Goal: Information Seeking & Learning: Learn about a topic

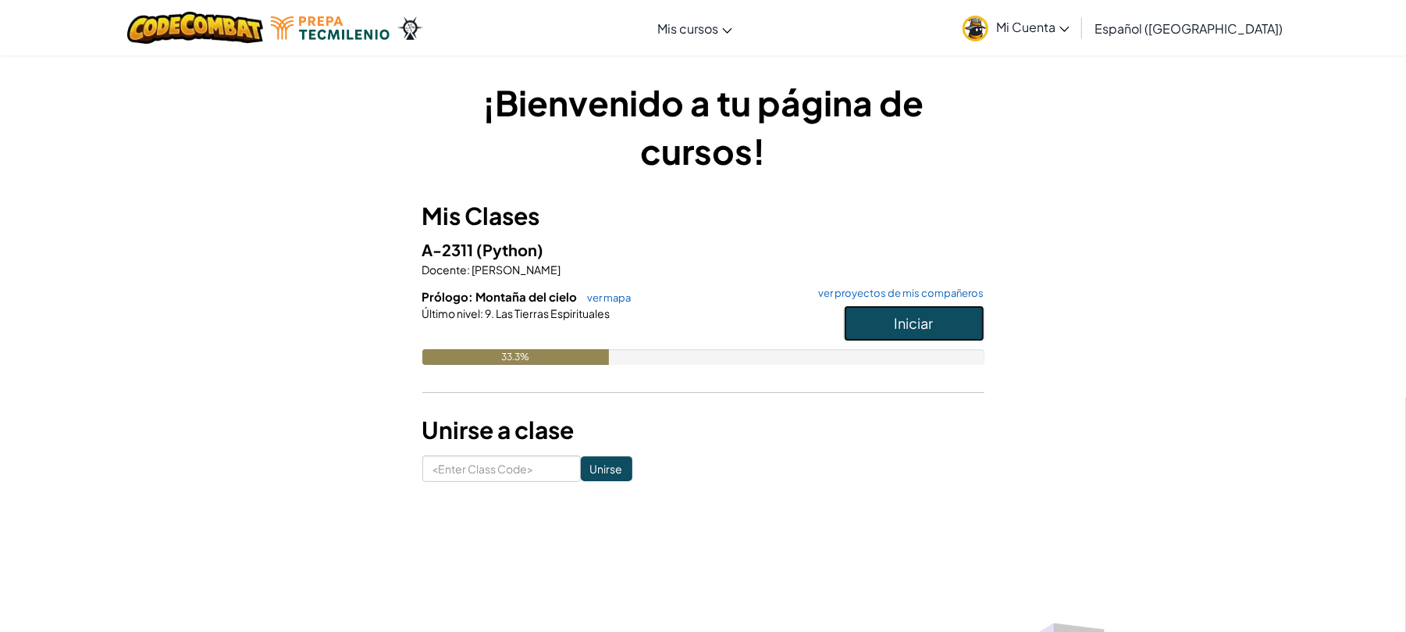
click at [964, 325] on button "Iniciar" at bounding box center [914, 323] width 141 height 36
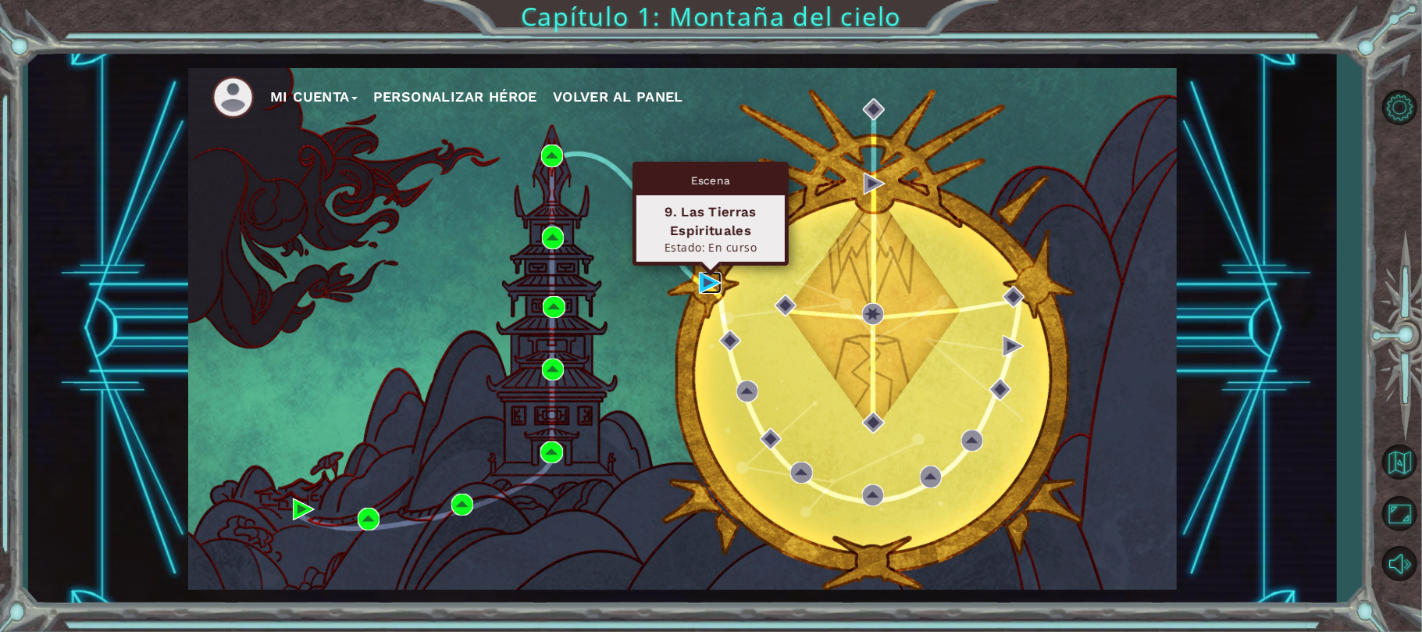
click at [700, 286] on img at bounding box center [710, 283] width 22 height 22
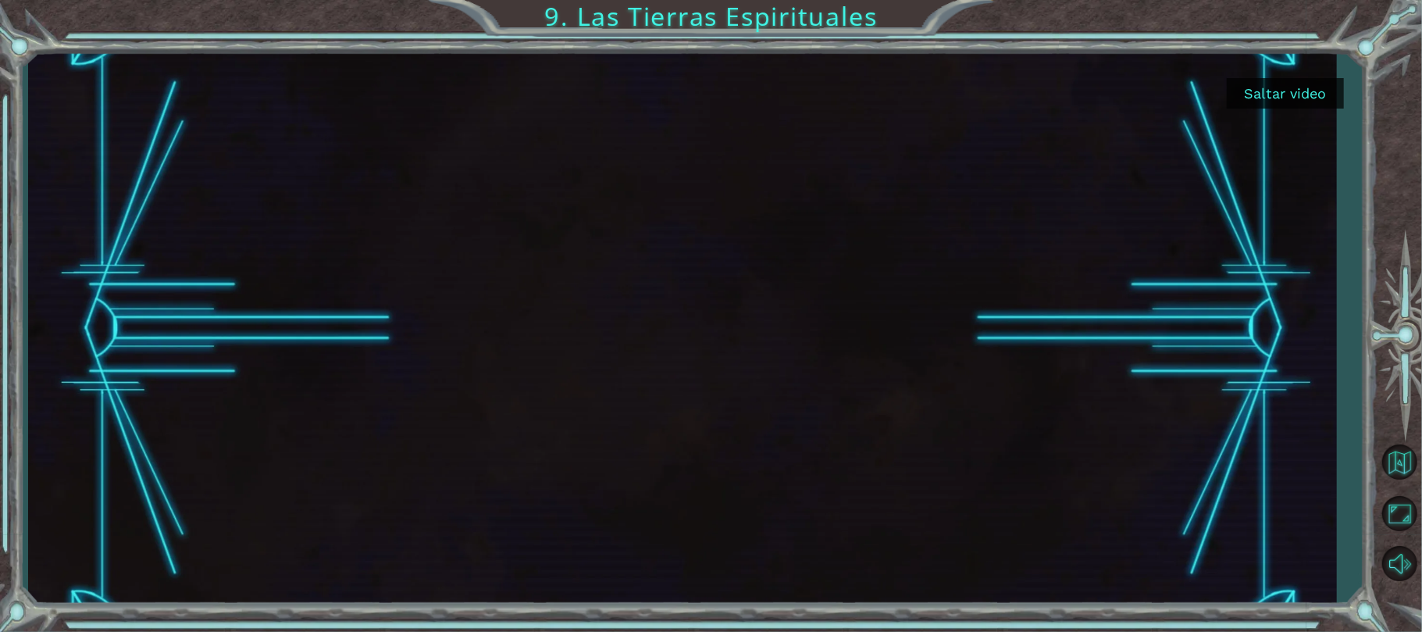
click at [1332, 79] on button "Saltar video" at bounding box center [1285, 93] width 117 height 30
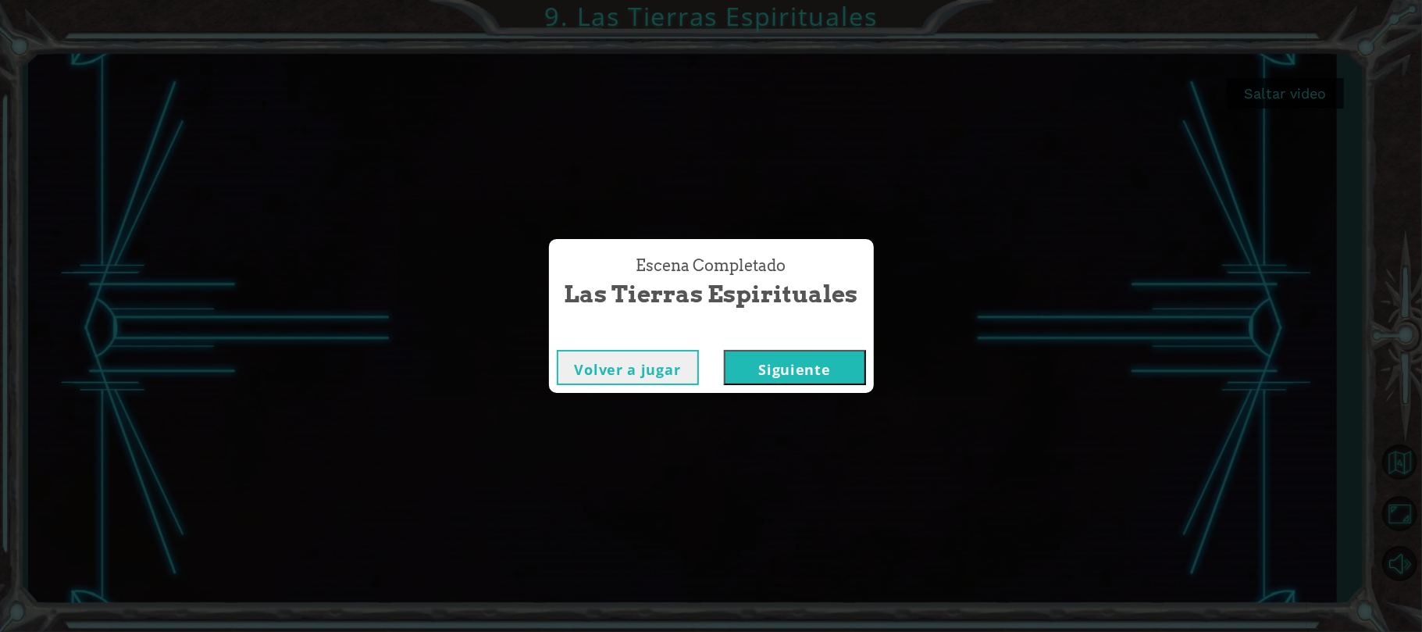
click at [831, 357] on button "Siguiente" at bounding box center [795, 367] width 142 height 35
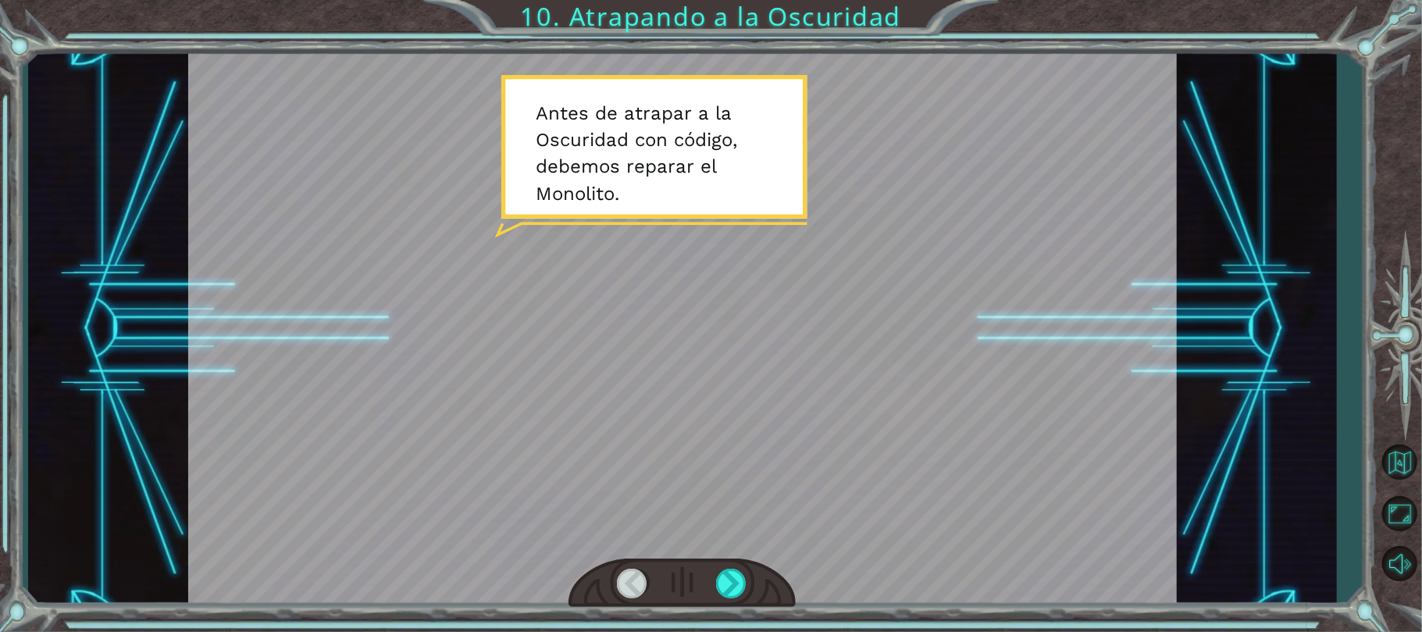
click at [851, 417] on div at bounding box center [682, 329] width 989 height 556
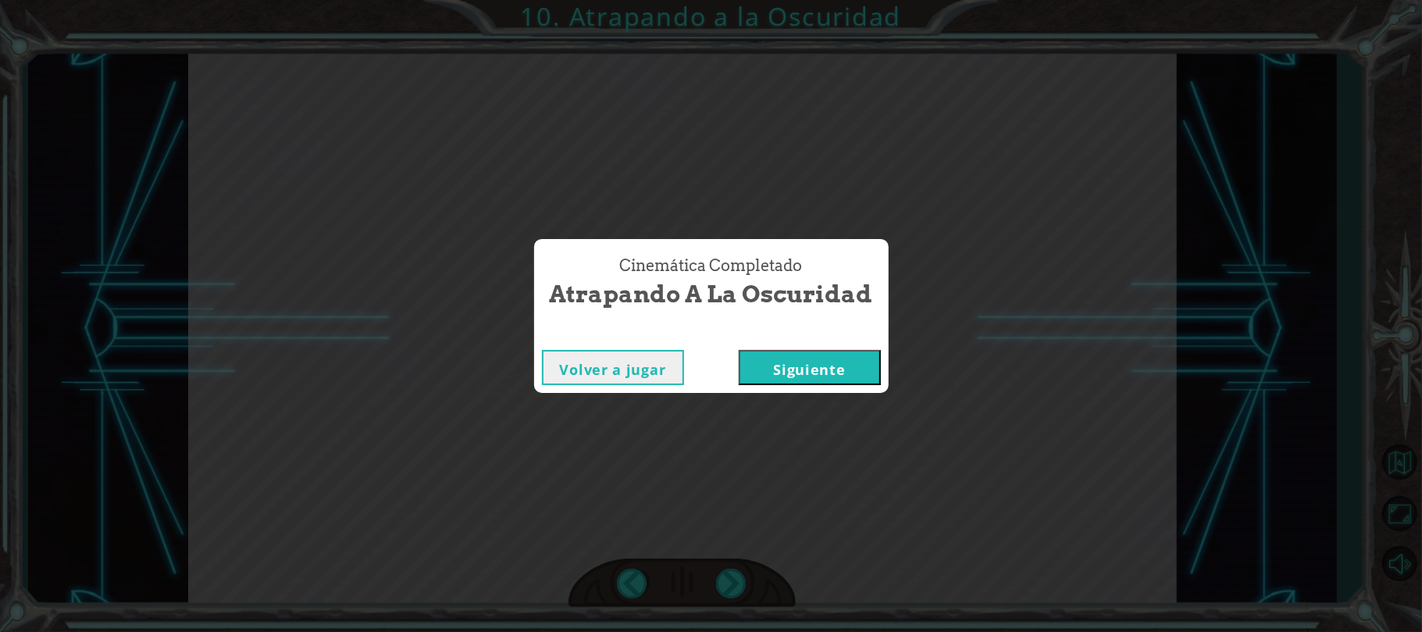
click at [832, 362] on button "Siguiente" at bounding box center [810, 367] width 142 height 35
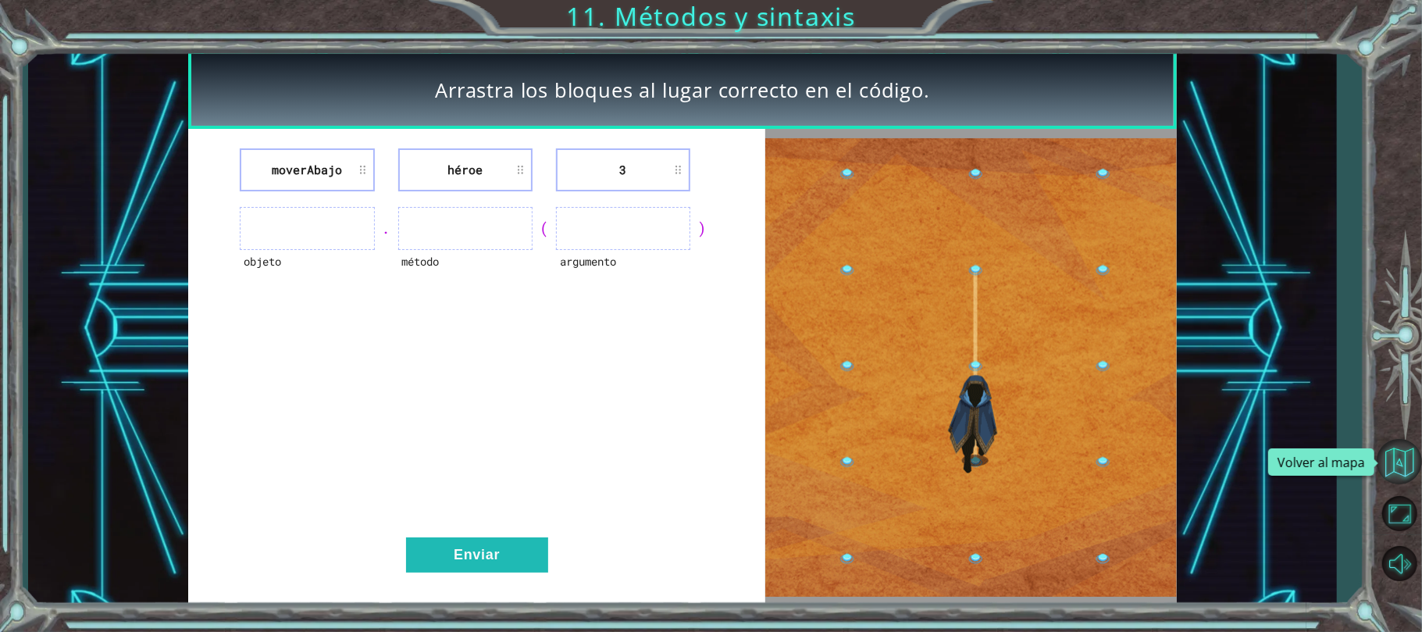
click at [1405, 472] on button "Volver al mapa" at bounding box center [1399, 461] width 45 height 45
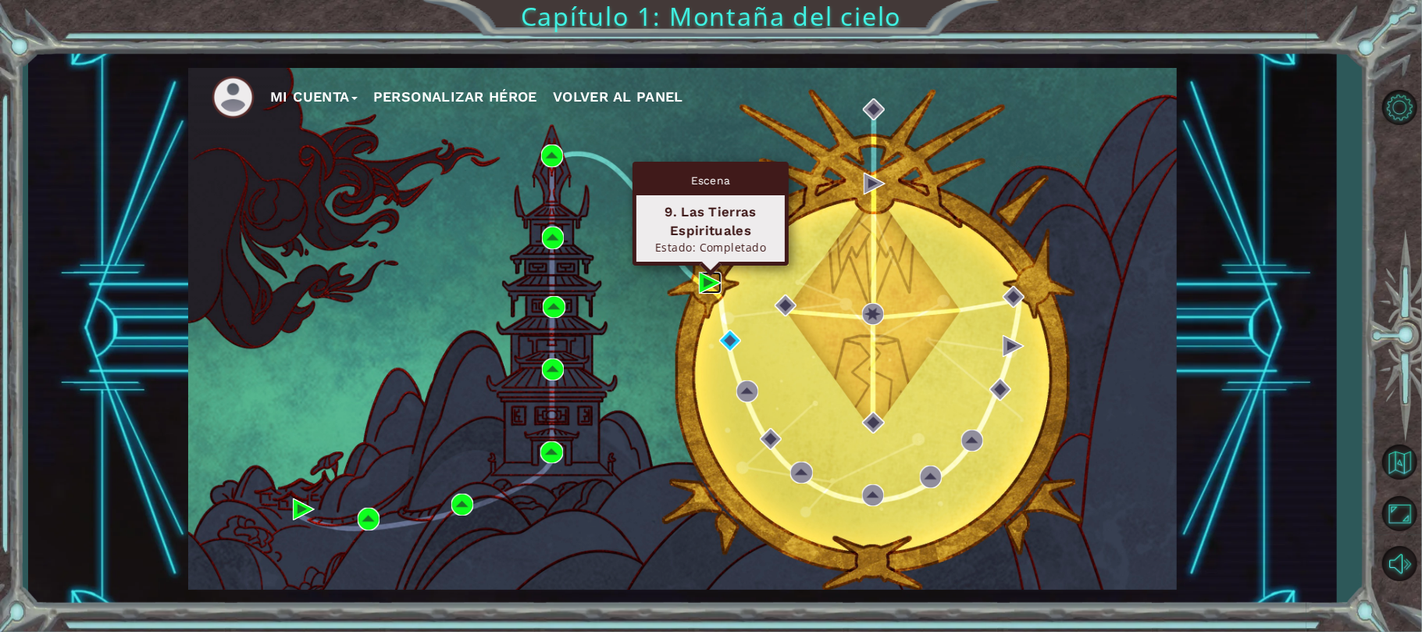
click at [709, 284] on img at bounding box center [710, 283] width 22 height 22
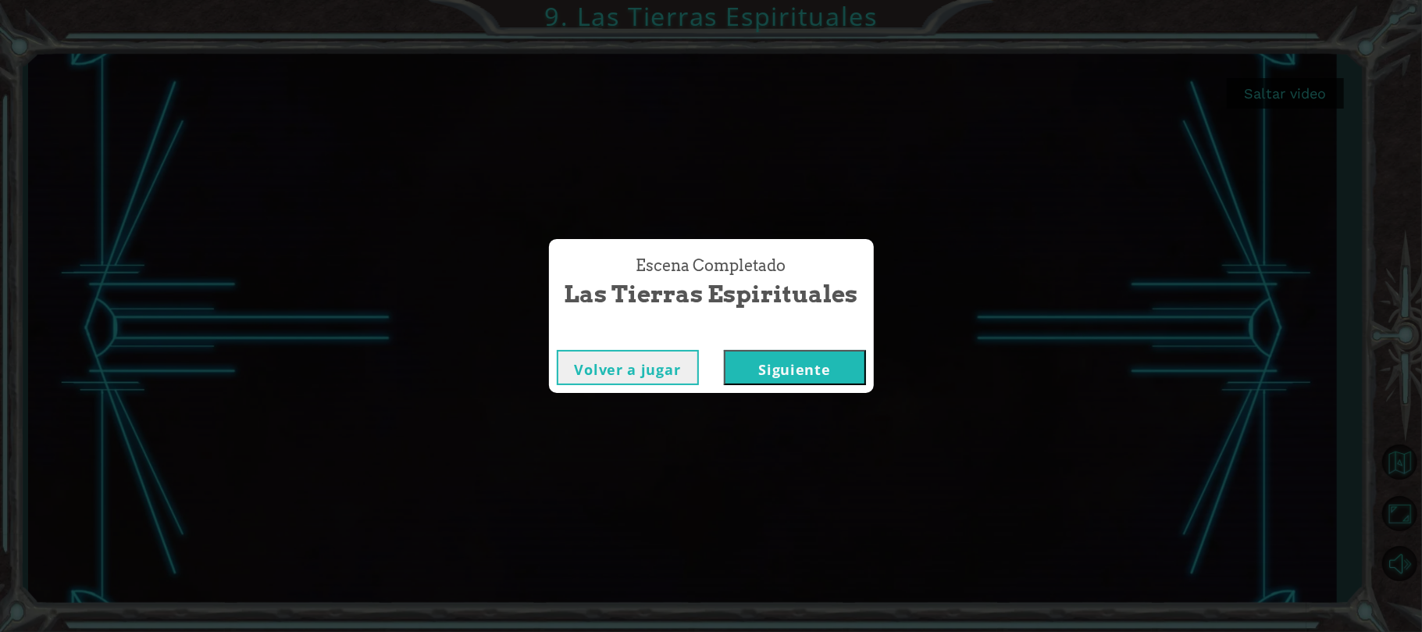
click at [857, 381] on button "Siguiente" at bounding box center [795, 367] width 142 height 35
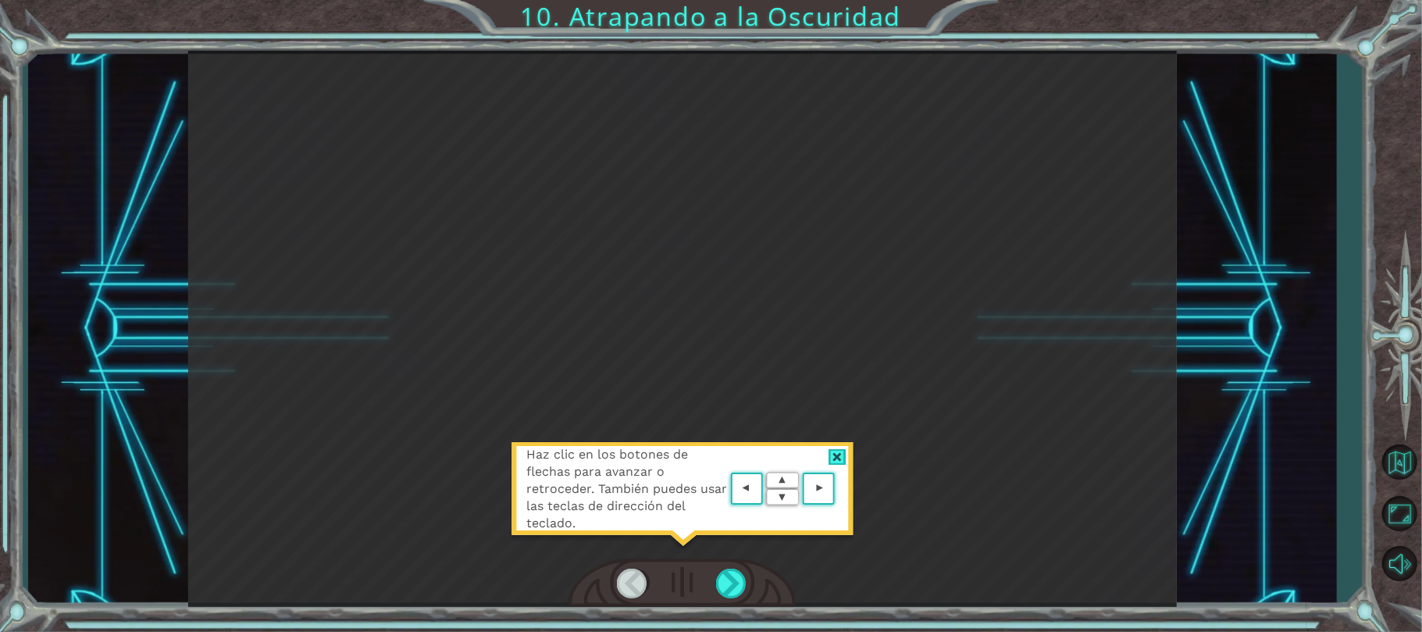
click at [842, 456] on div at bounding box center [837, 457] width 18 height 16
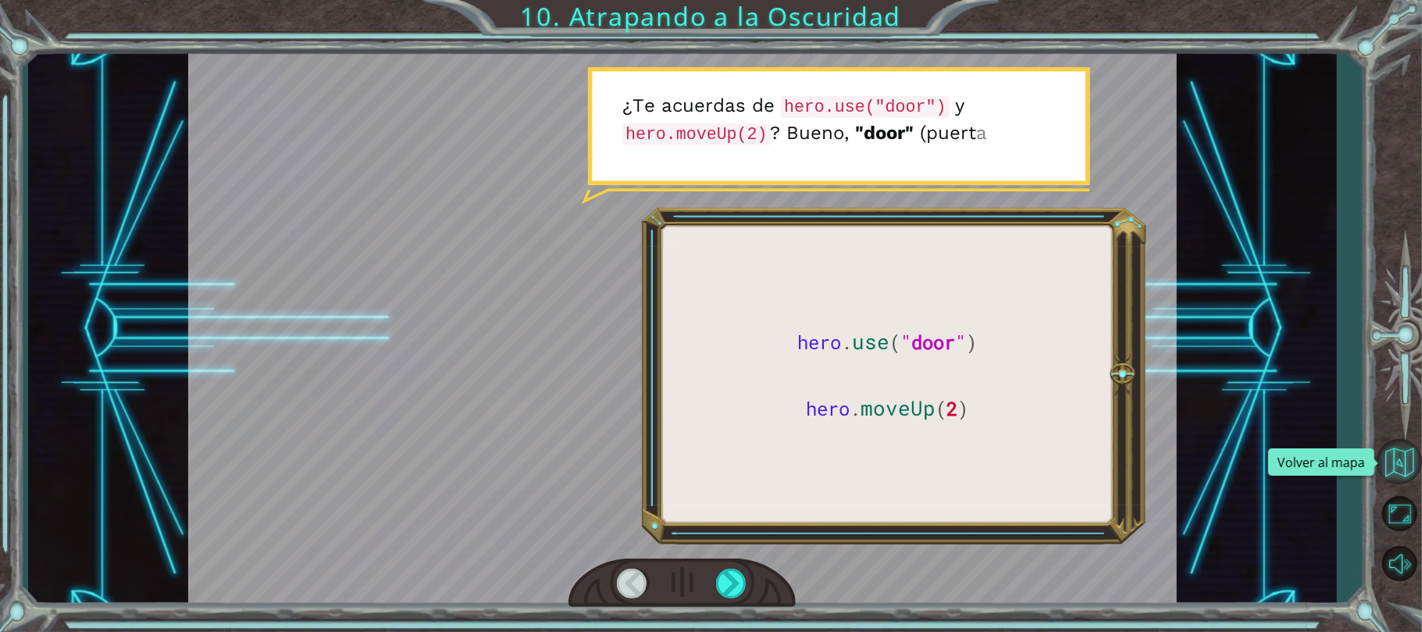
click at [1405, 463] on button "Volver al mapa" at bounding box center [1399, 461] width 45 height 45
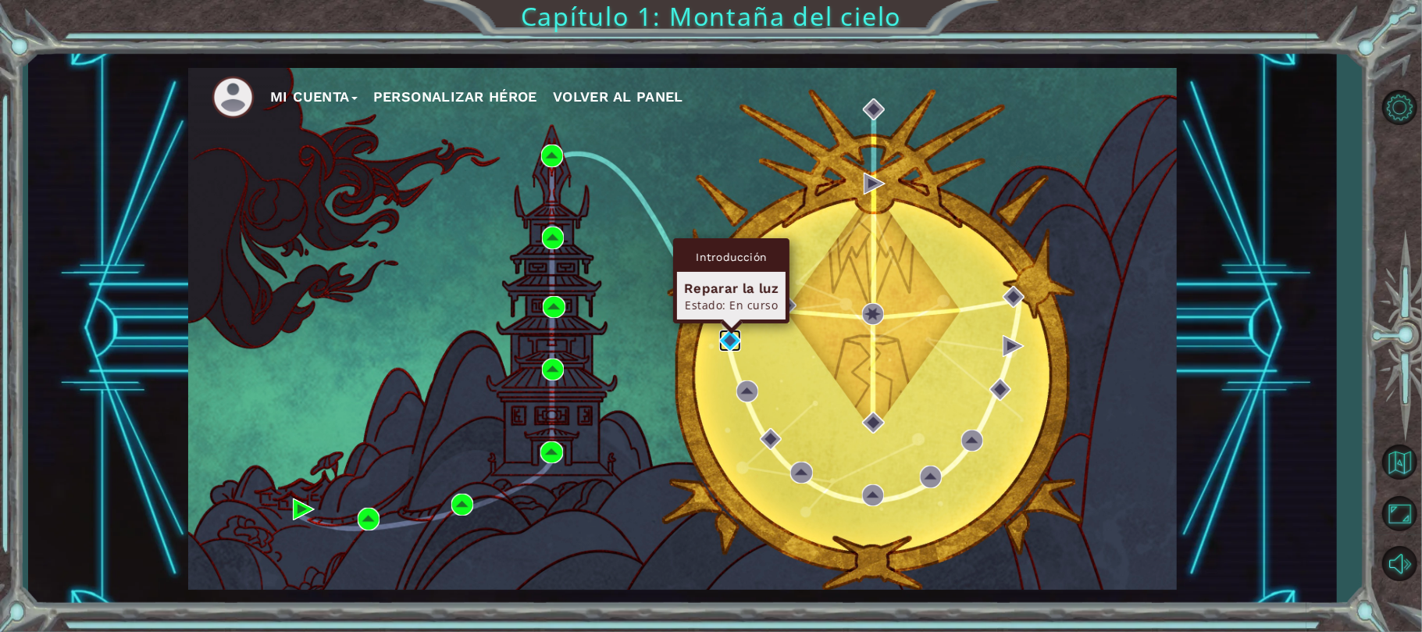
click at [741, 334] on img at bounding box center [730, 341] width 22 height 22
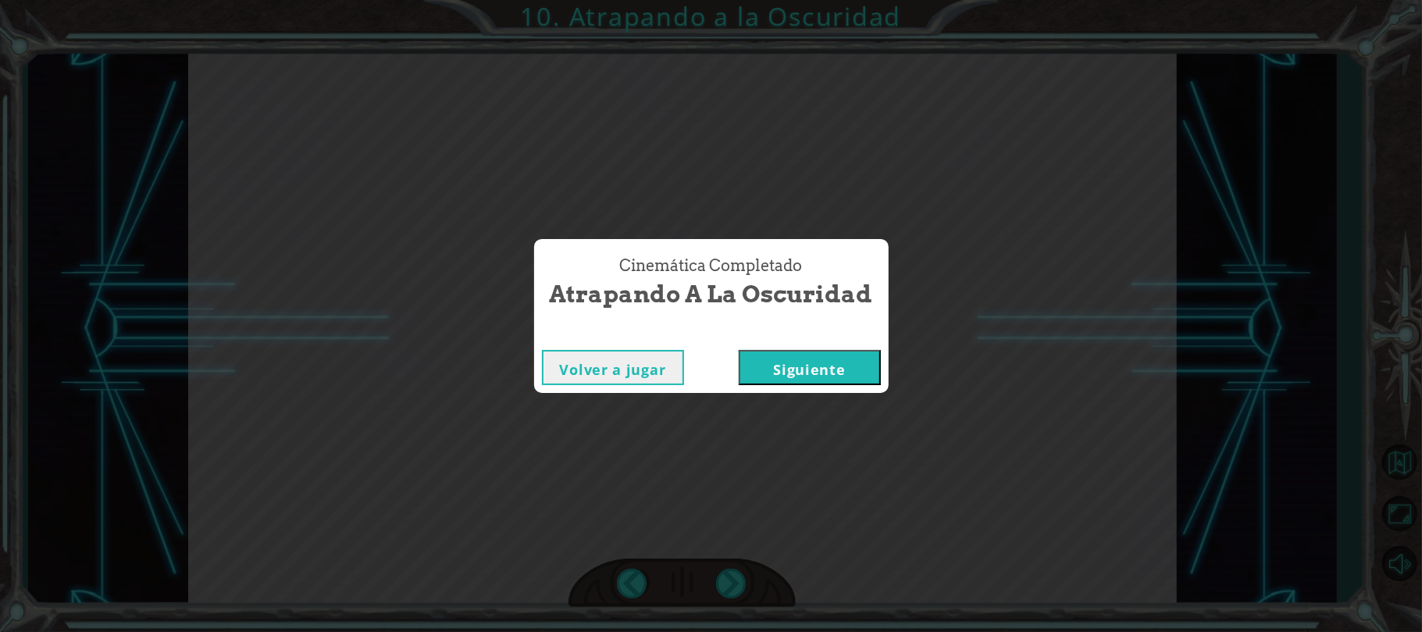
click at [739, 350] on button "Siguiente" at bounding box center [810, 367] width 142 height 35
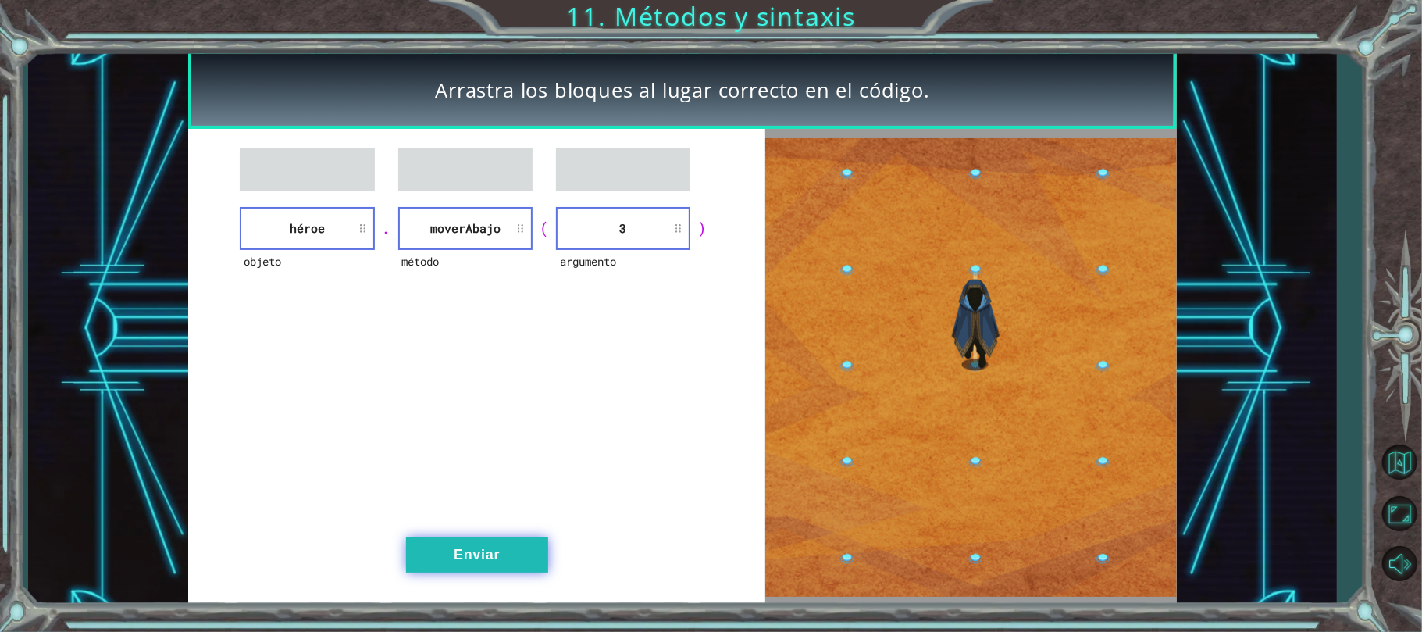
click at [504, 563] on button "Enviar" at bounding box center [477, 554] width 142 height 35
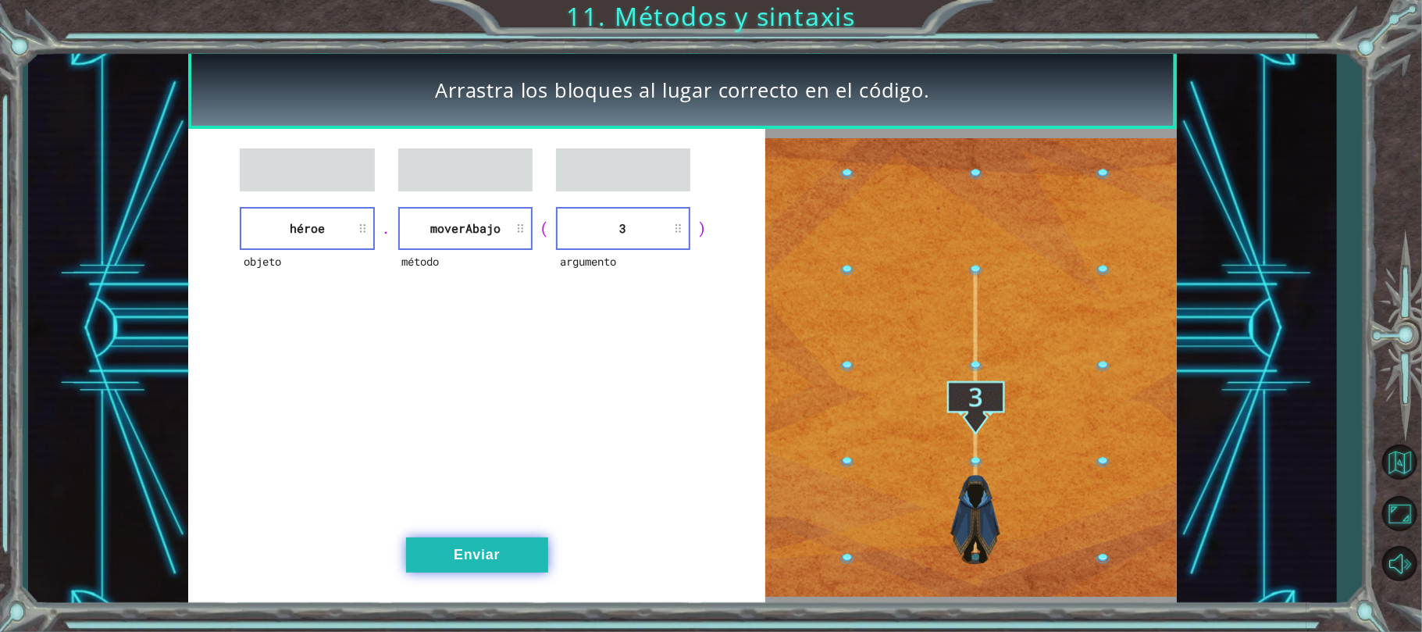
click at [498, 561] on button "Enviar" at bounding box center [477, 554] width 142 height 35
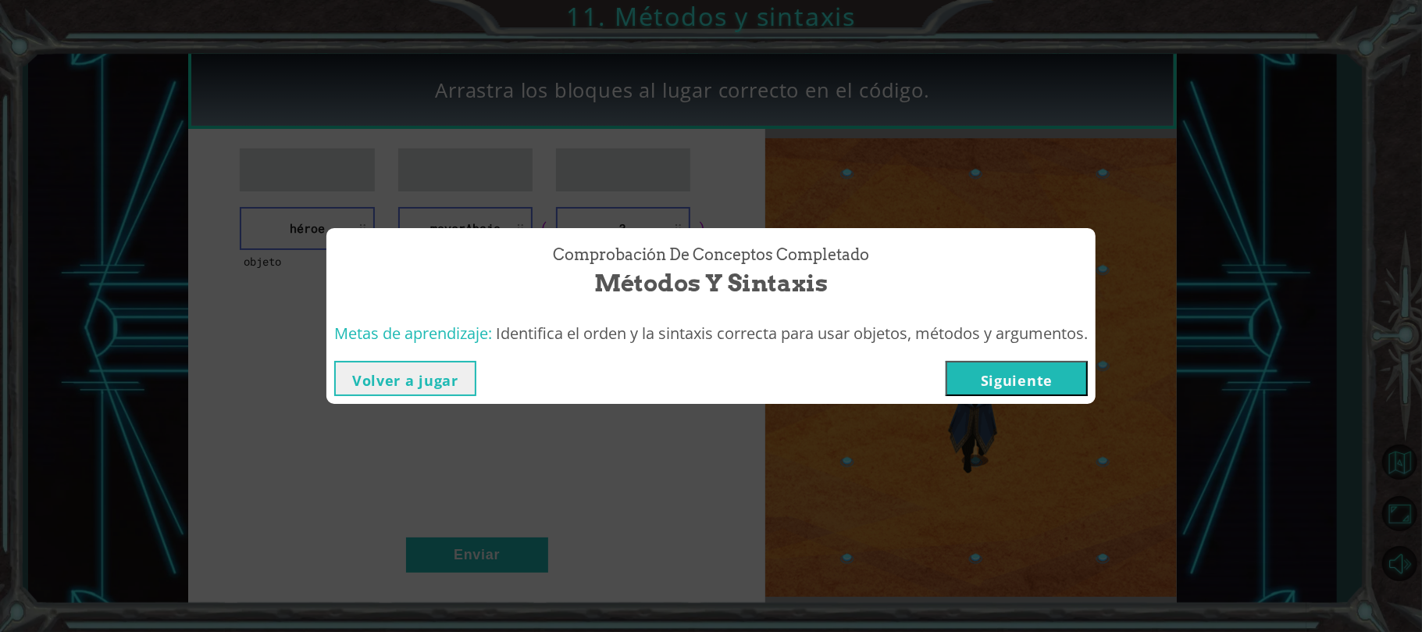
click at [1044, 365] on button "Siguiente" at bounding box center [1017, 378] width 142 height 35
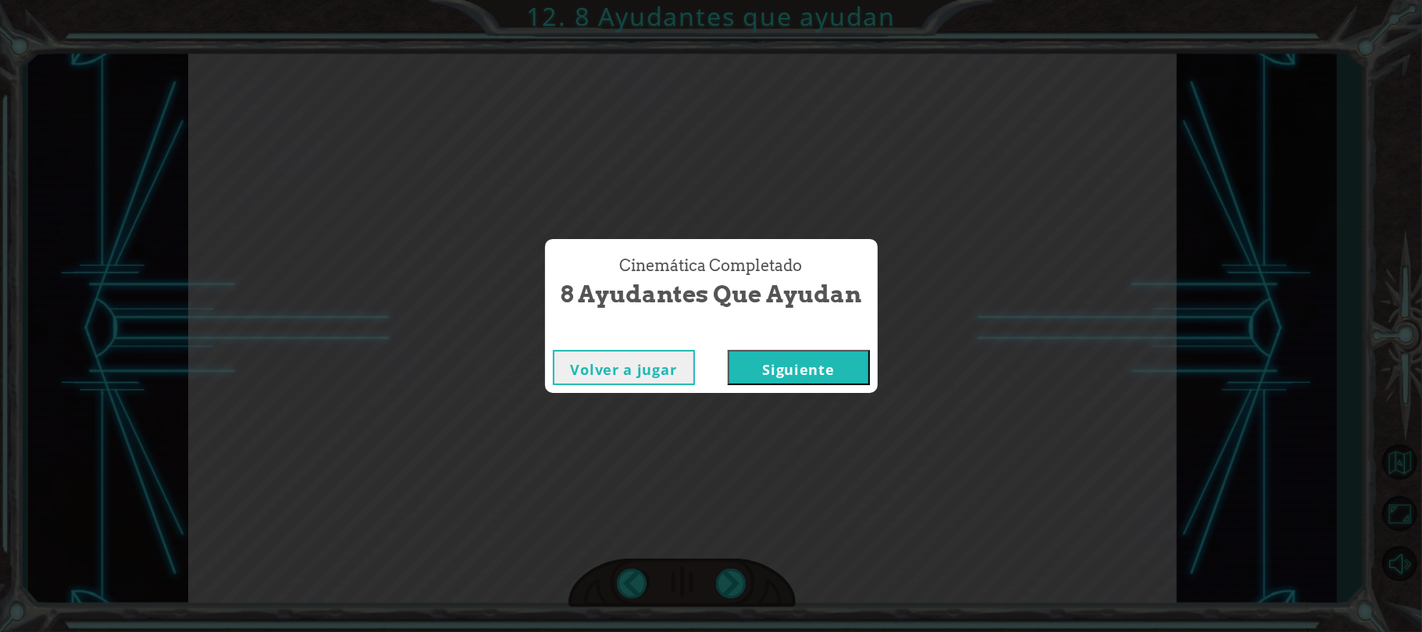
click at [846, 376] on button "Siguiente" at bounding box center [799, 367] width 142 height 35
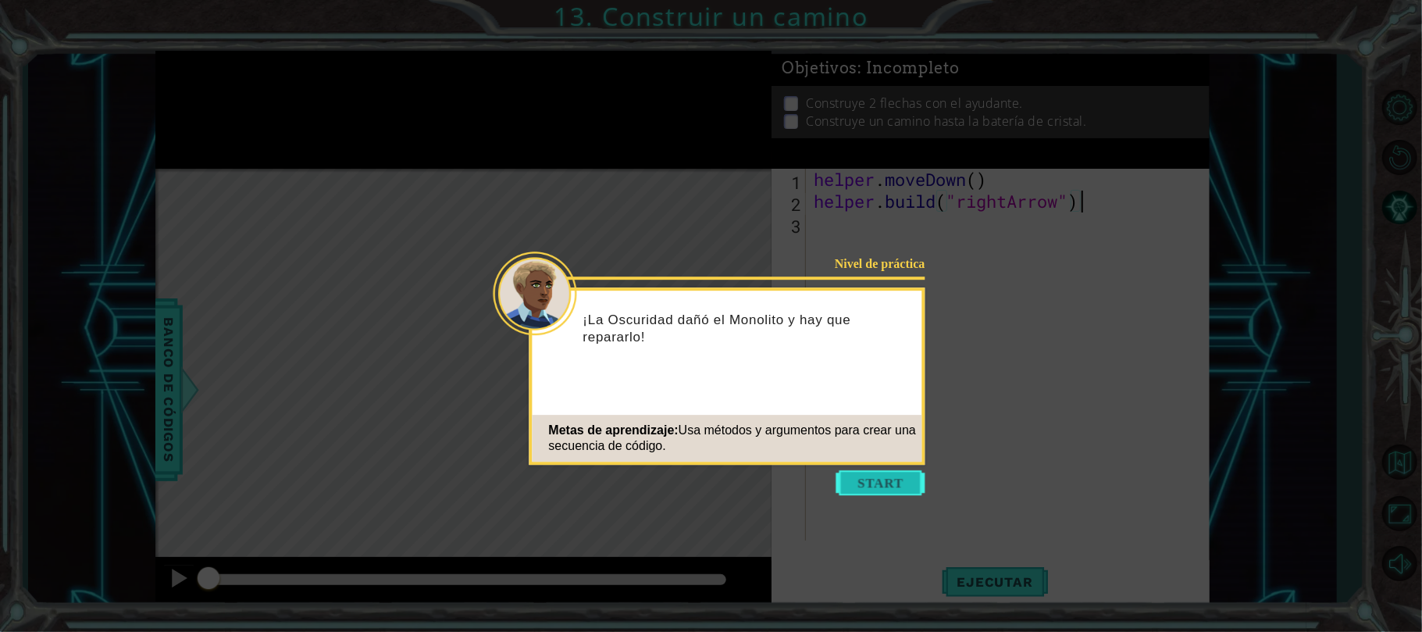
click at [903, 475] on button "Start" at bounding box center [880, 482] width 89 height 25
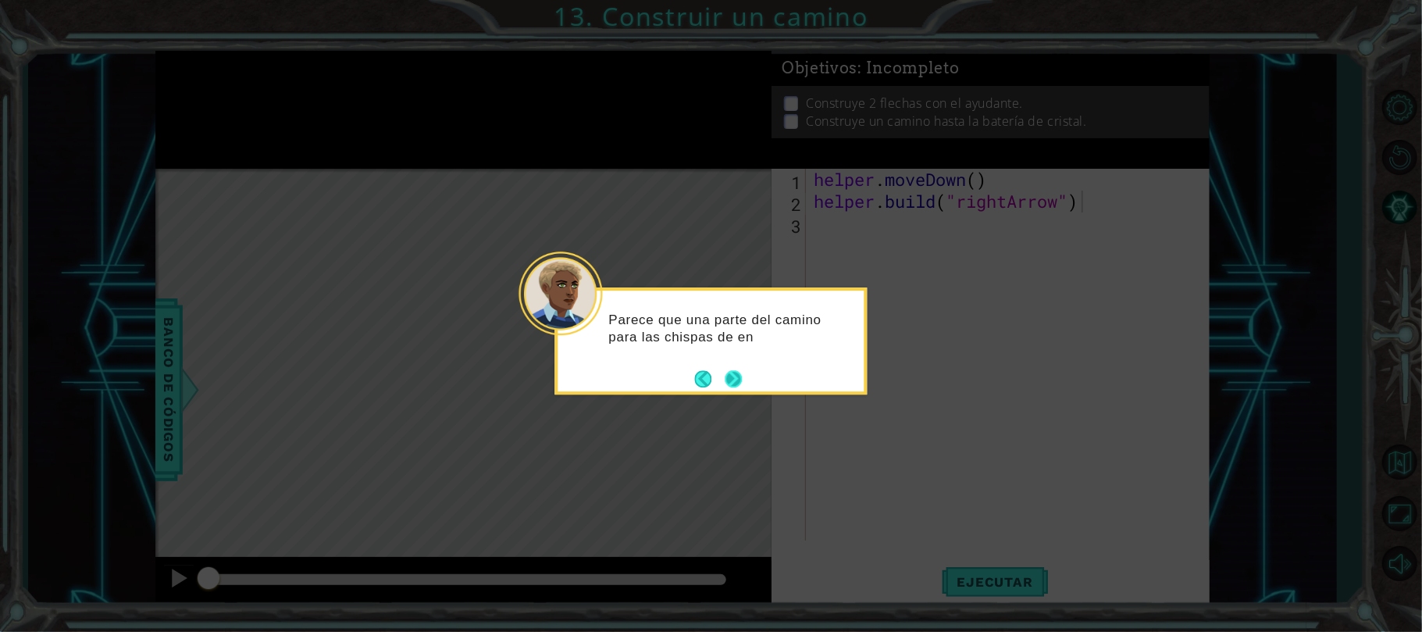
click at [737, 372] on button "Next" at bounding box center [733, 378] width 19 height 19
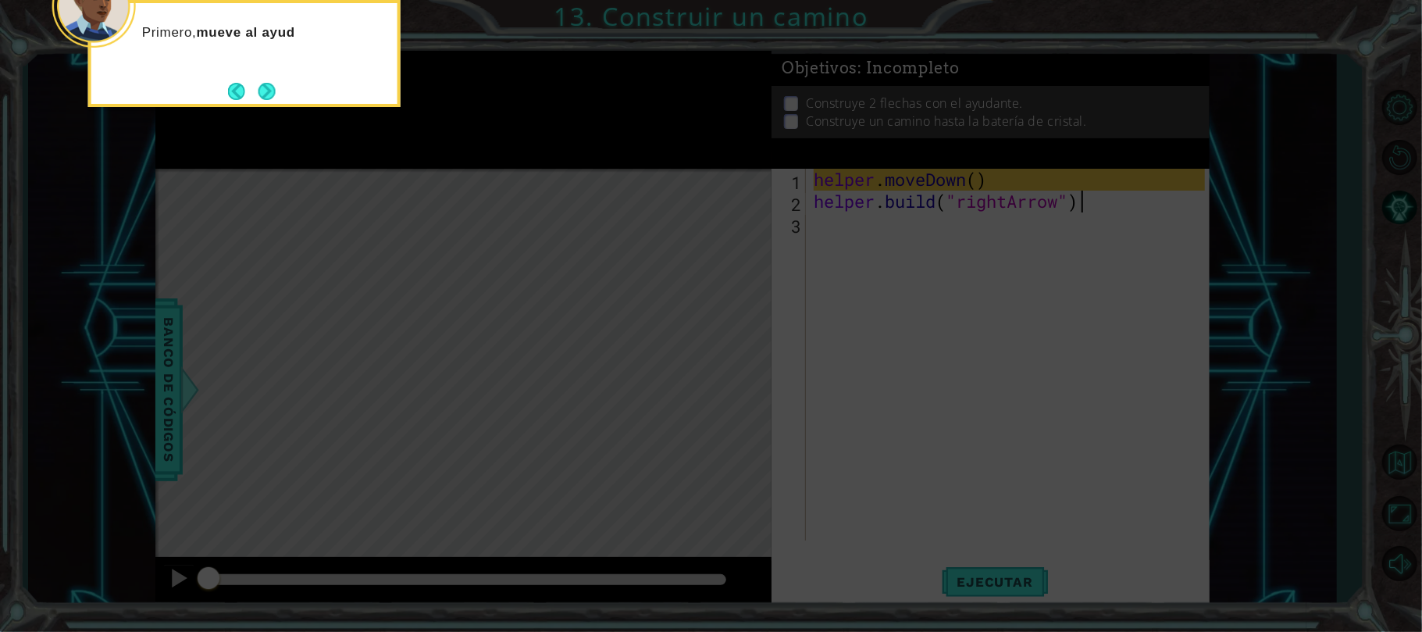
click at [784, 313] on icon at bounding box center [711, 94] width 1422 height 1074
click at [262, 91] on button "Next" at bounding box center [267, 91] width 18 height 18
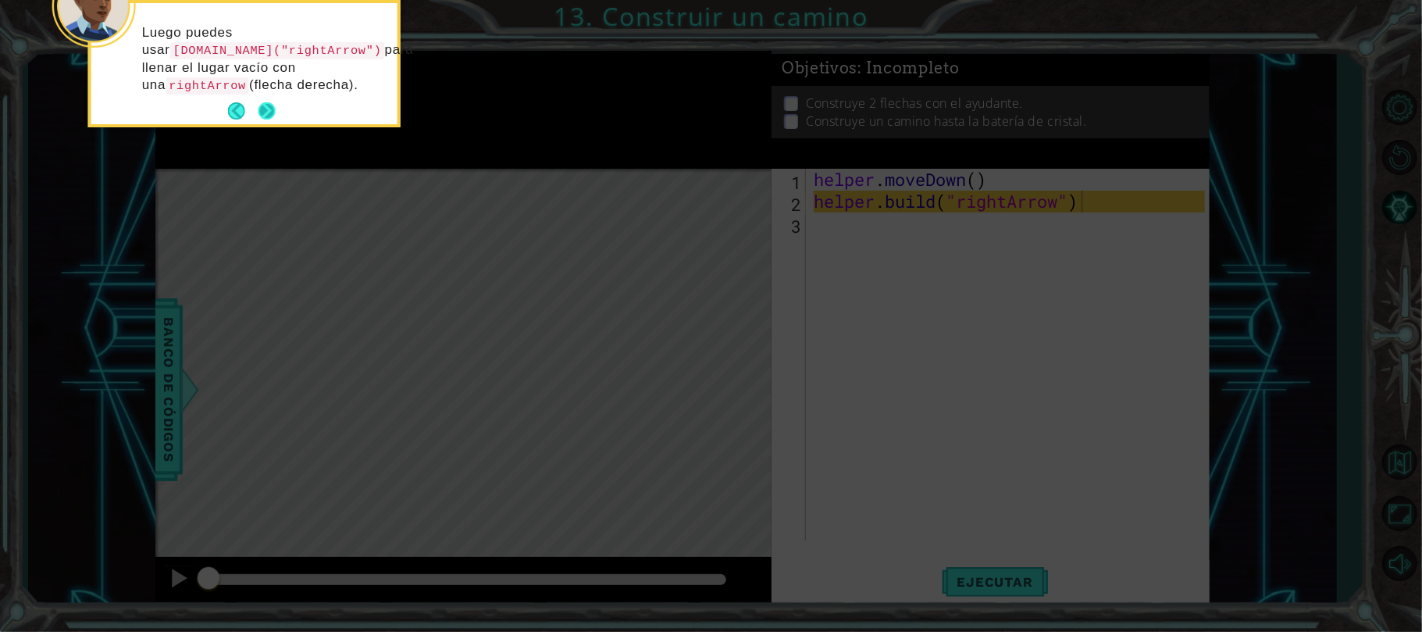
click at [275, 108] on button "Next" at bounding box center [267, 111] width 18 height 18
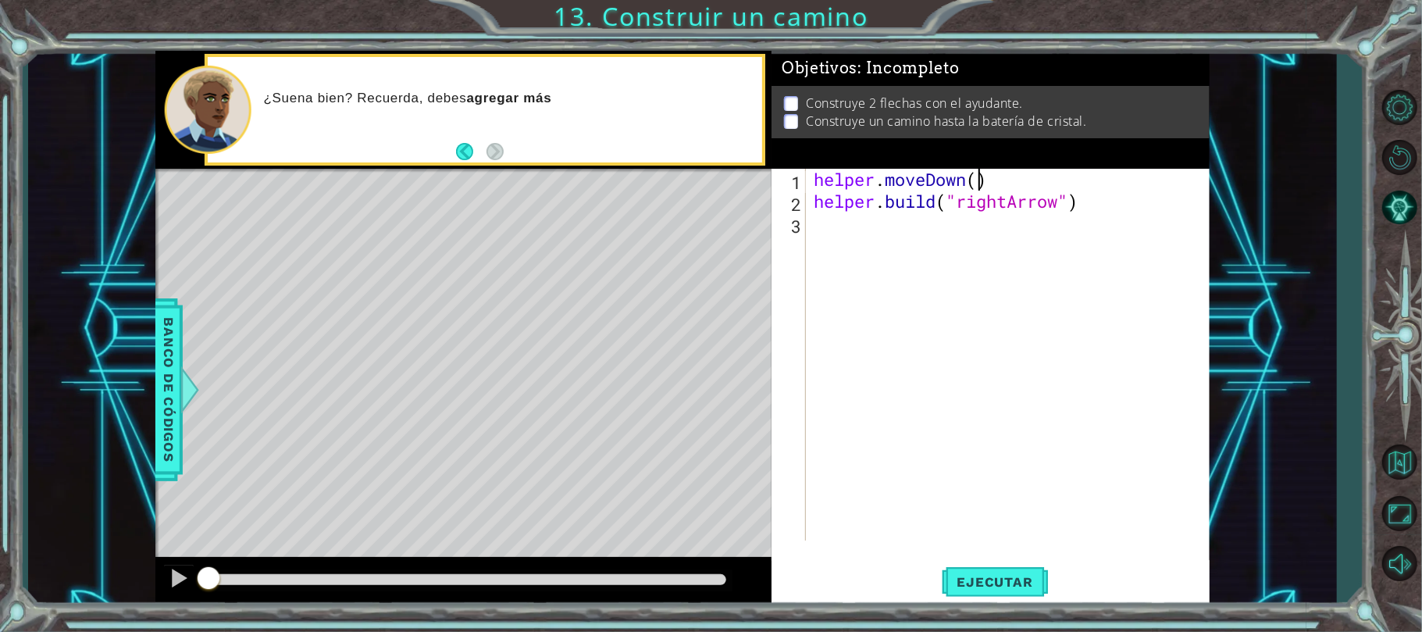
click at [975, 182] on div "helper . moveDown ( ) helper . build ( "rightArrow" )" at bounding box center [1011, 376] width 402 height 415
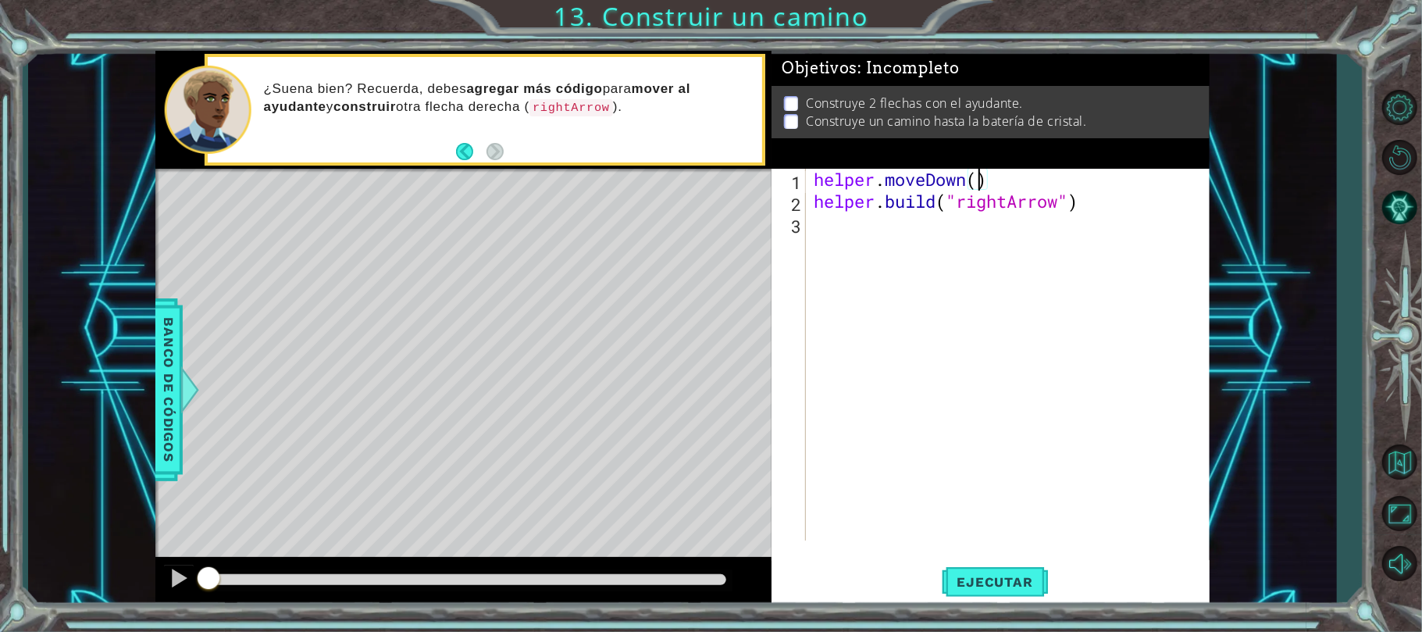
type textarea "helper.moveDown(1)"
click at [1029, 575] on span "Ejecutar" at bounding box center [995, 582] width 107 height 16
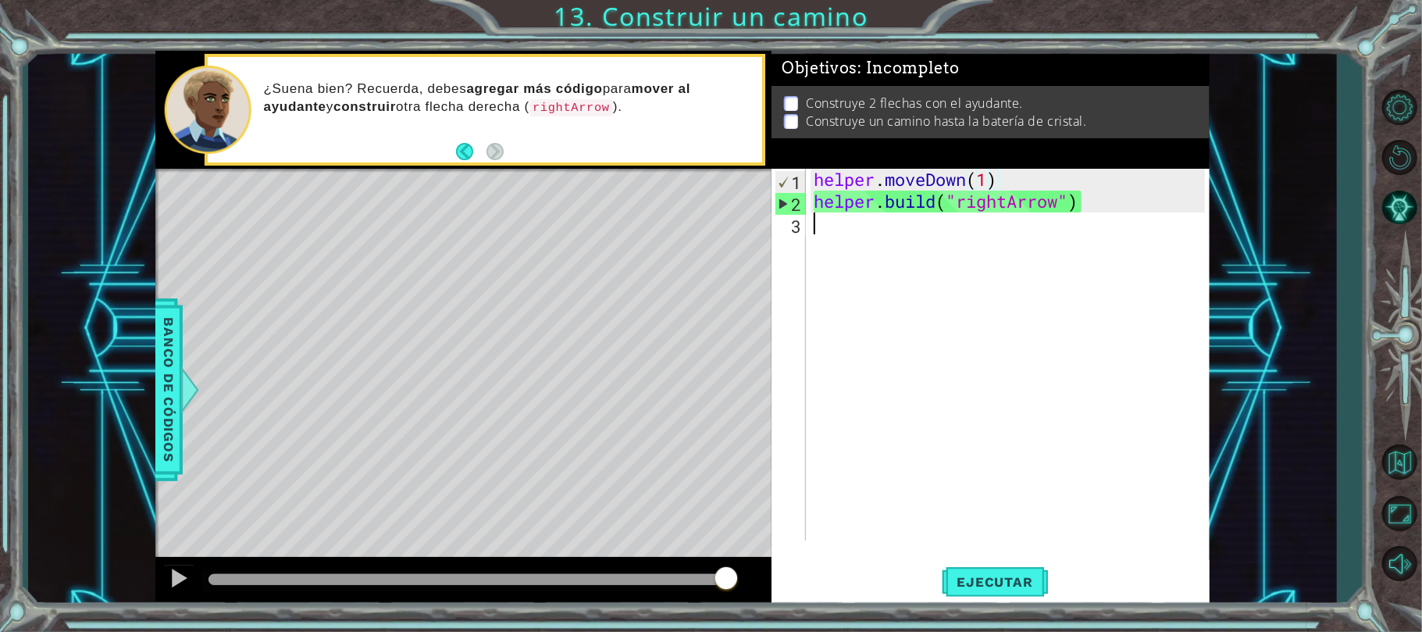
click at [907, 225] on div "helper . moveDown ( 1 ) helper . build ( "rightArrow" )" at bounding box center [1011, 376] width 402 height 415
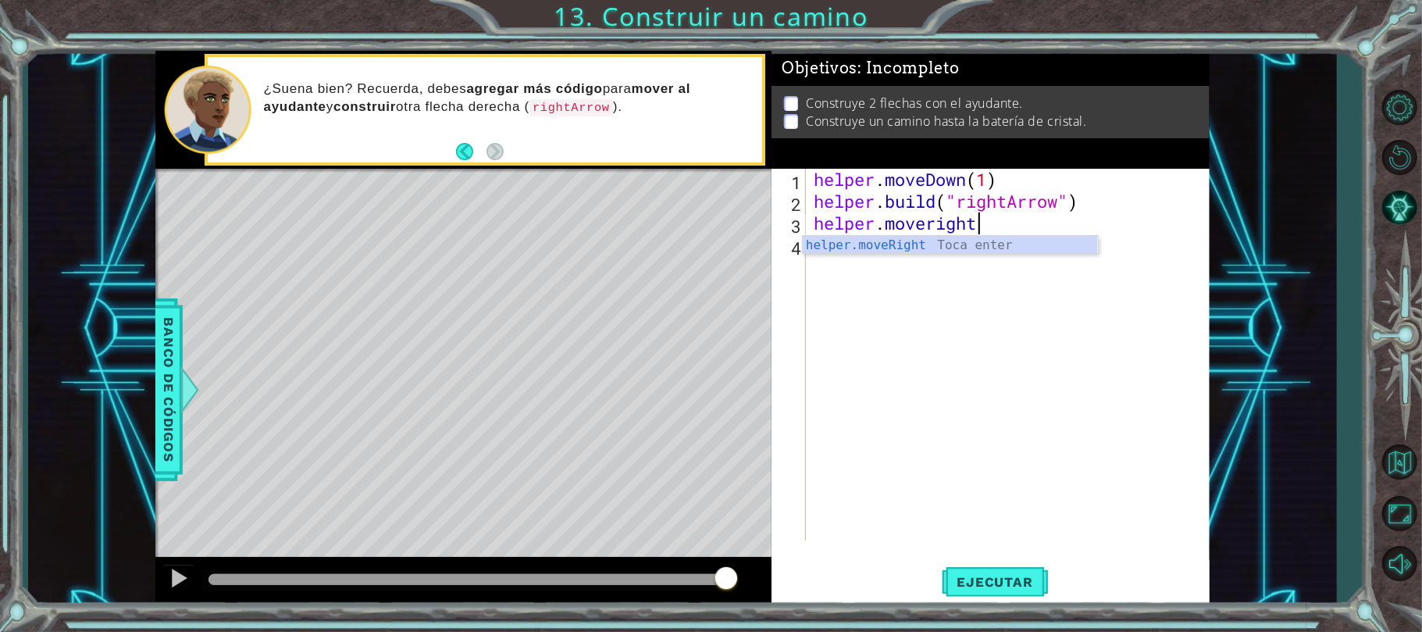
scroll to position [0, 6]
type textarea "helper.moveRight(4)"
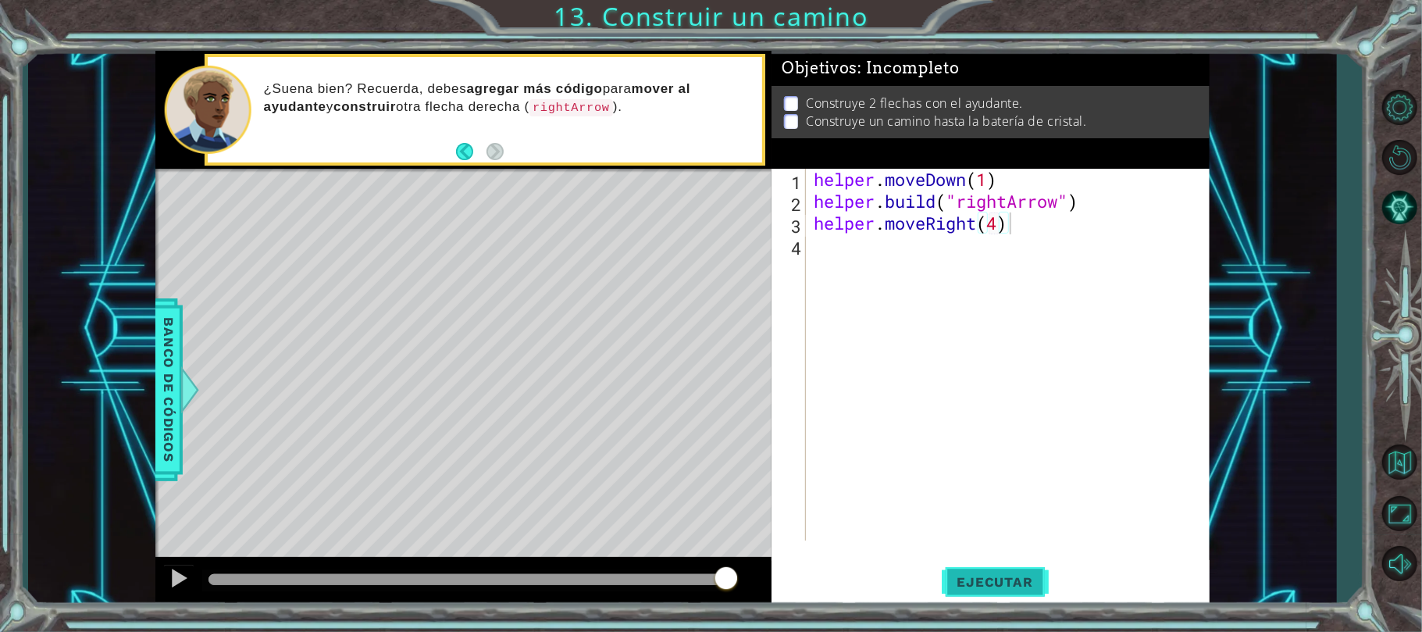
click at [989, 565] on button "Ejecutar" at bounding box center [995, 582] width 107 height 44
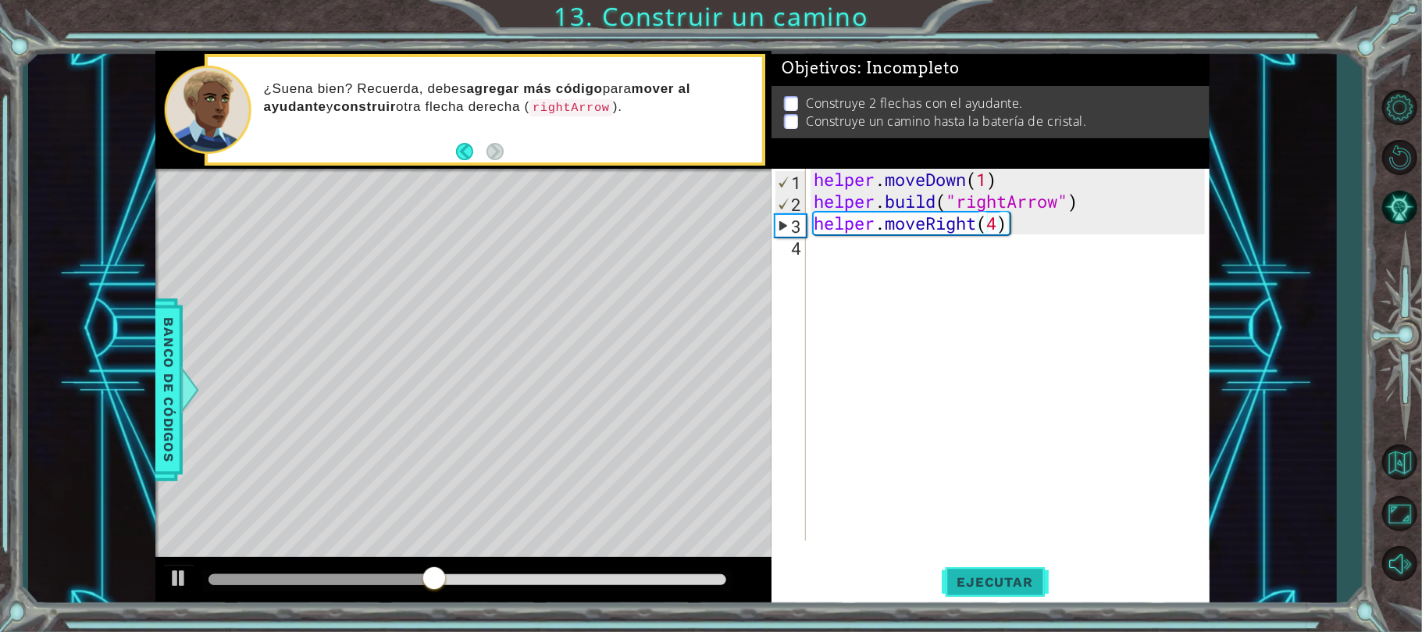
click at [989, 565] on button "Ejecutar" at bounding box center [995, 582] width 107 height 44
click at [1003, 219] on div "helper . moveDown ( 1 ) helper . build ( "rightArrow" ) helper . moveRight ( 4 )" at bounding box center [1011, 376] width 402 height 415
type textarea "helper.moveRight(3)"
click at [1009, 244] on div "helper . moveDown ( 1 ) helper . build ( "rightArrow" ) helper . moveRight ( 3 )" at bounding box center [1011, 376] width 402 height 415
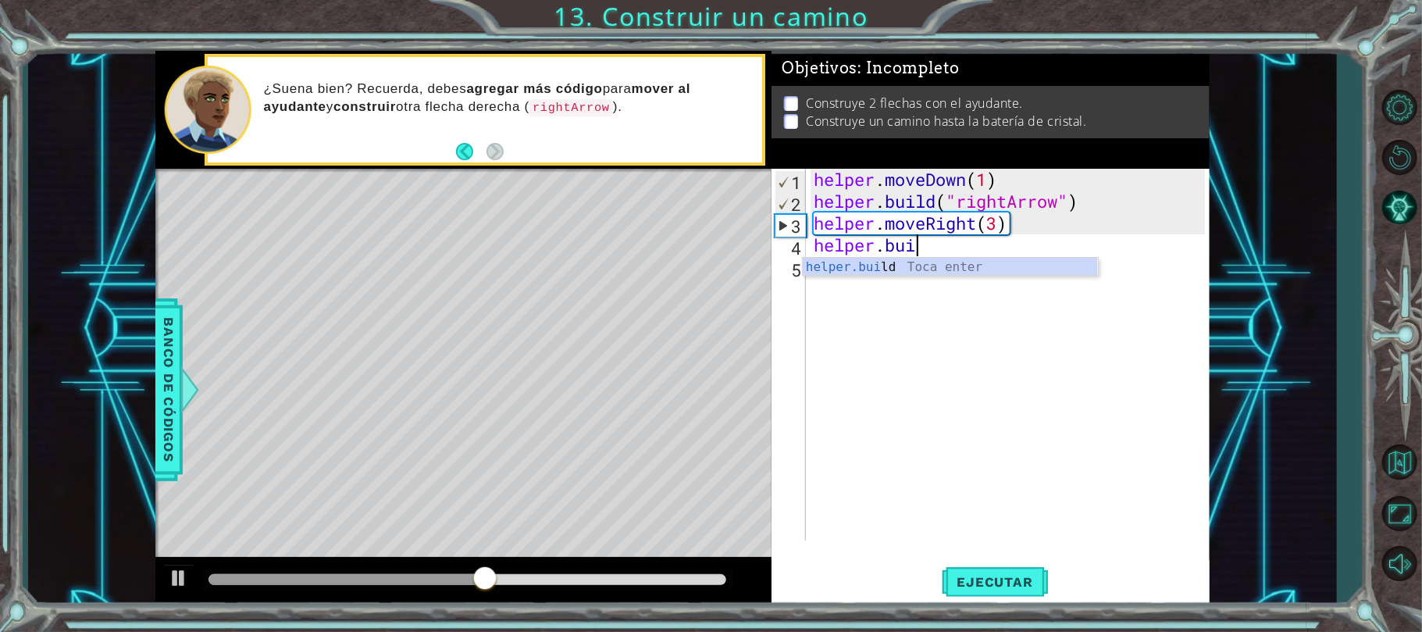
scroll to position [0, 4]
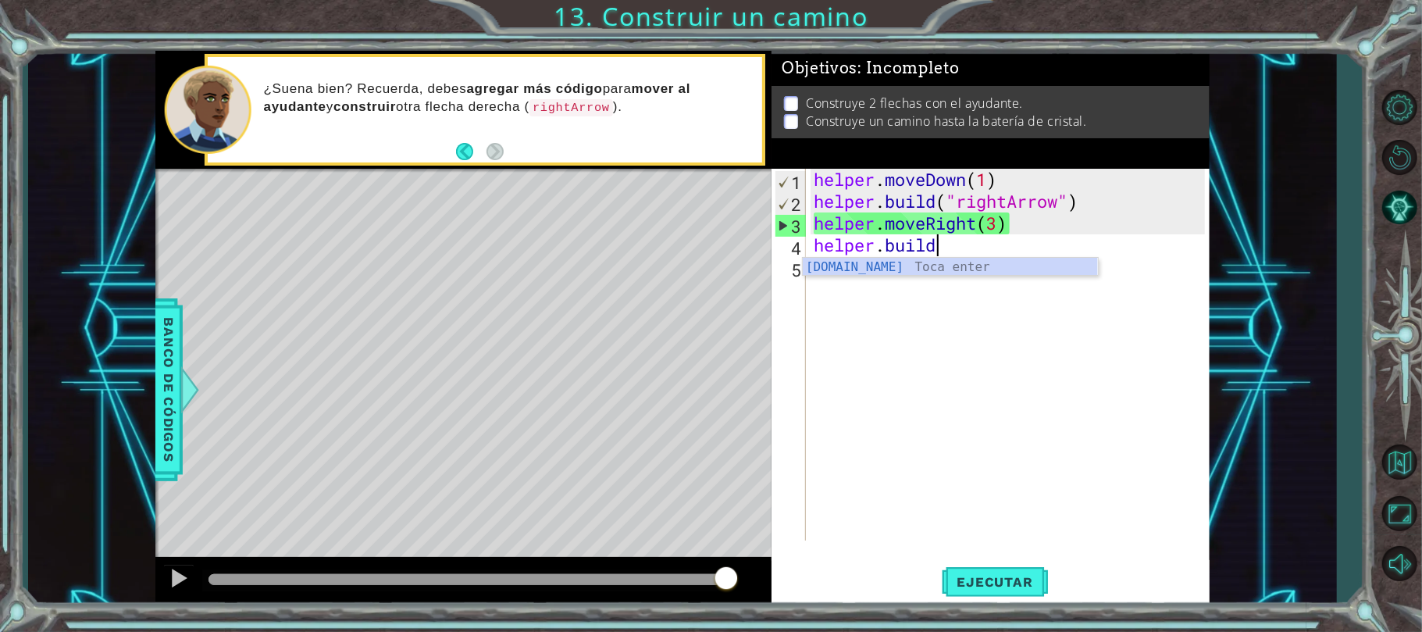
type textarea "[DOMAIN_NAME]("rightArrow")"
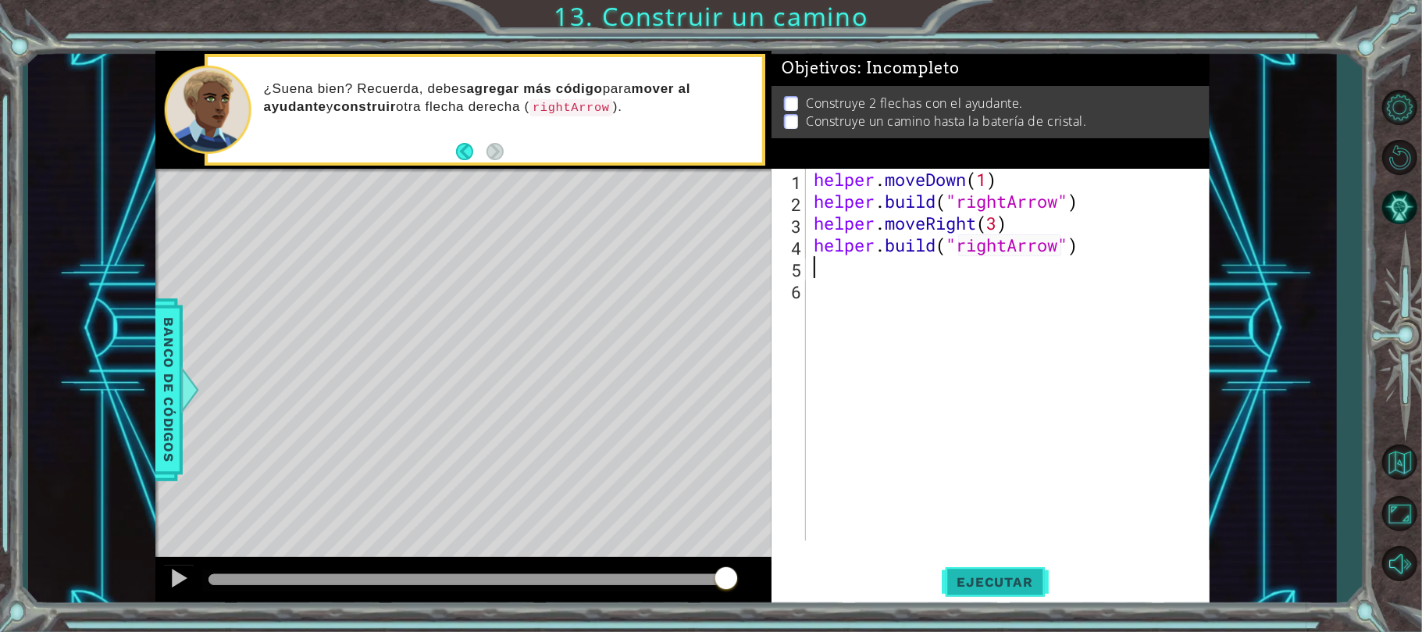
click at [1024, 565] on button "Ejecutar" at bounding box center [995, 582] width 107 height 44
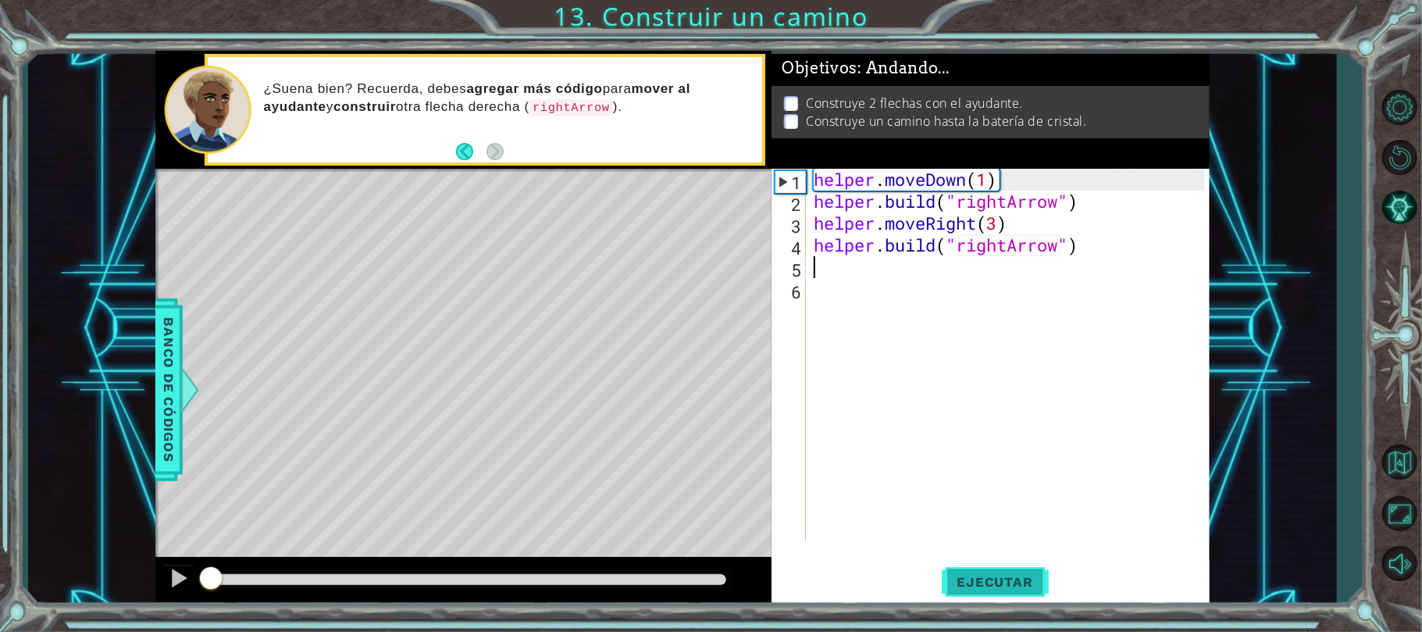
scroll to position [0, 0]
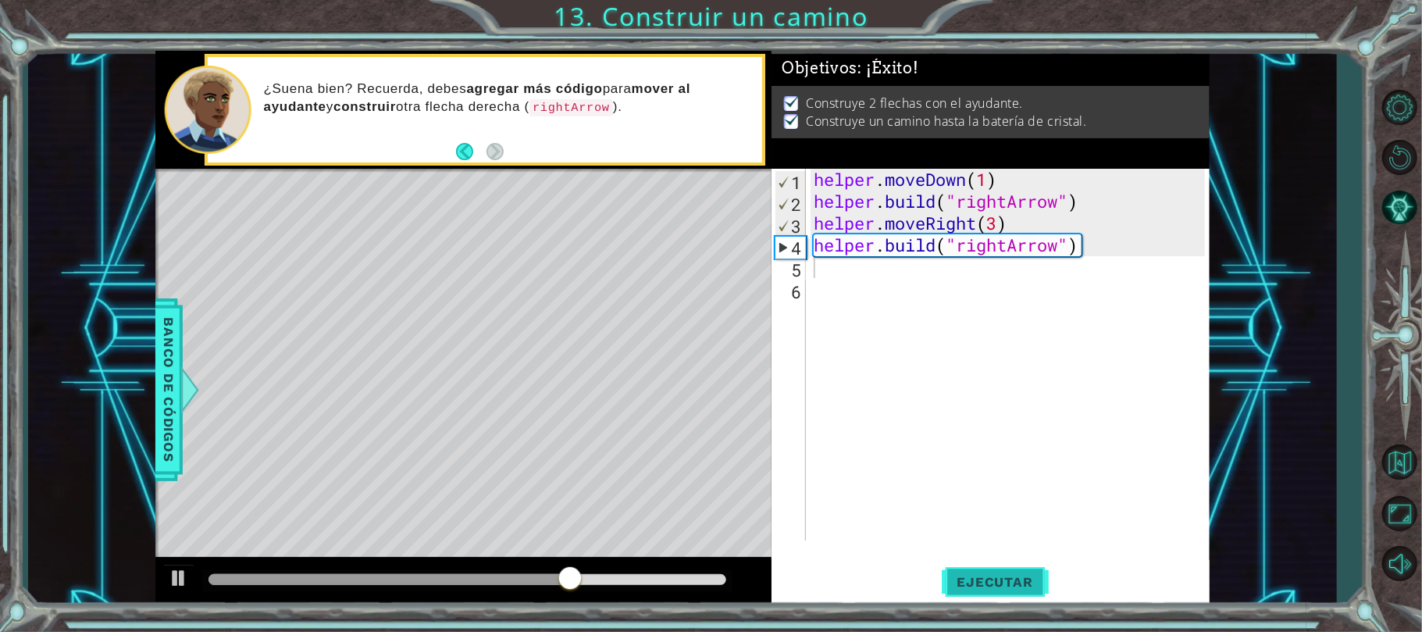
click at [1024, 565] on button "Ejecutar" at bounding box center [995, 582] width 107 height 44
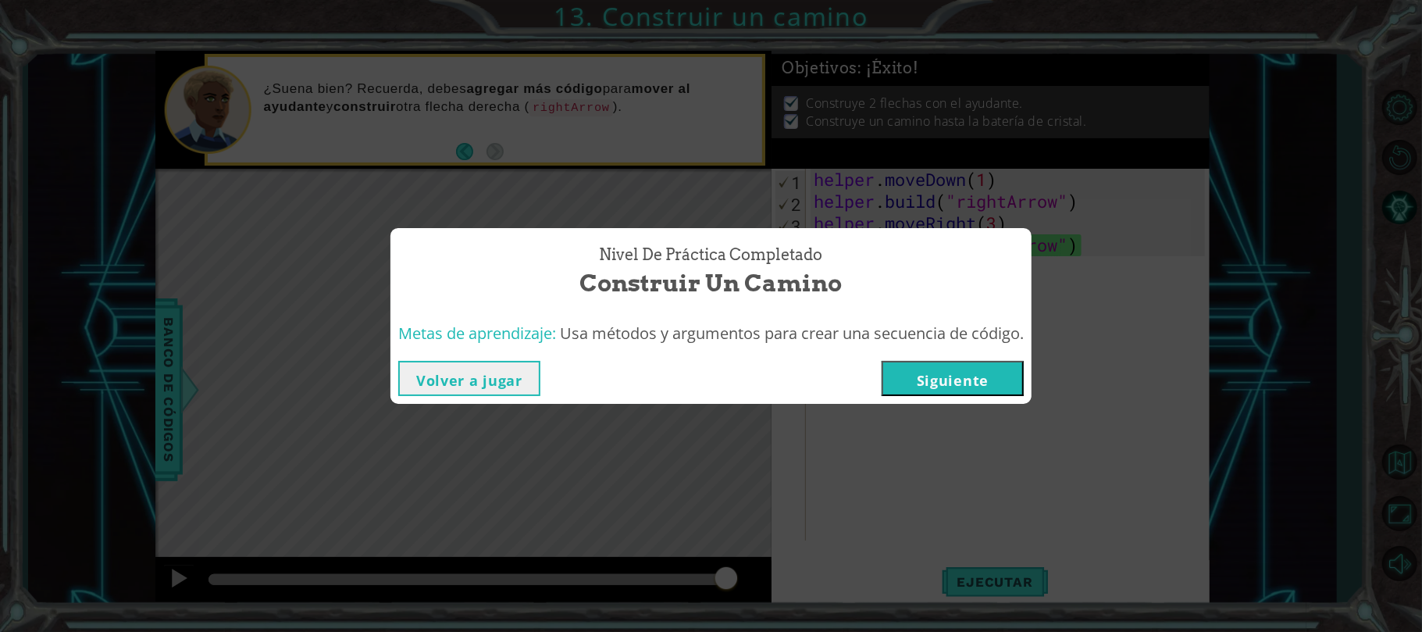
click at [454, 363] on button "Volver a jugar" at bounding box center [469, 378] width 142 height 35
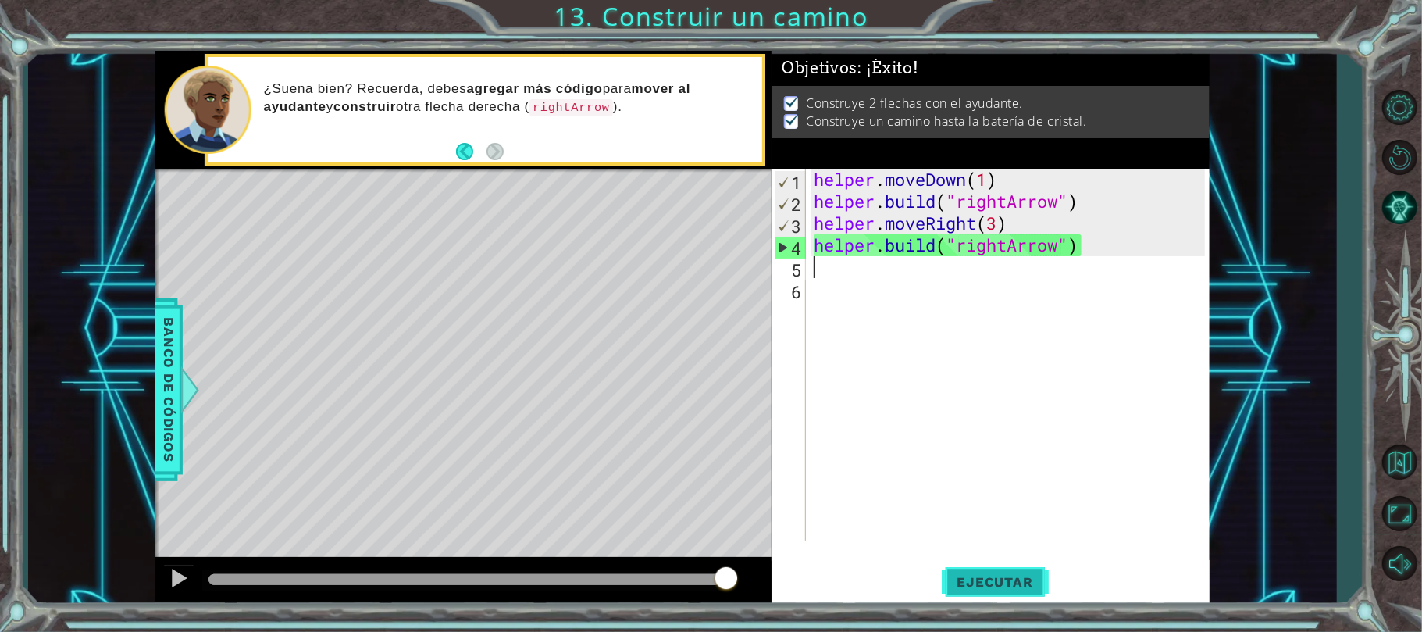
click at [1018, 574] on span "Ejecutar" at bounding box center [995, 582] width 107 height 16
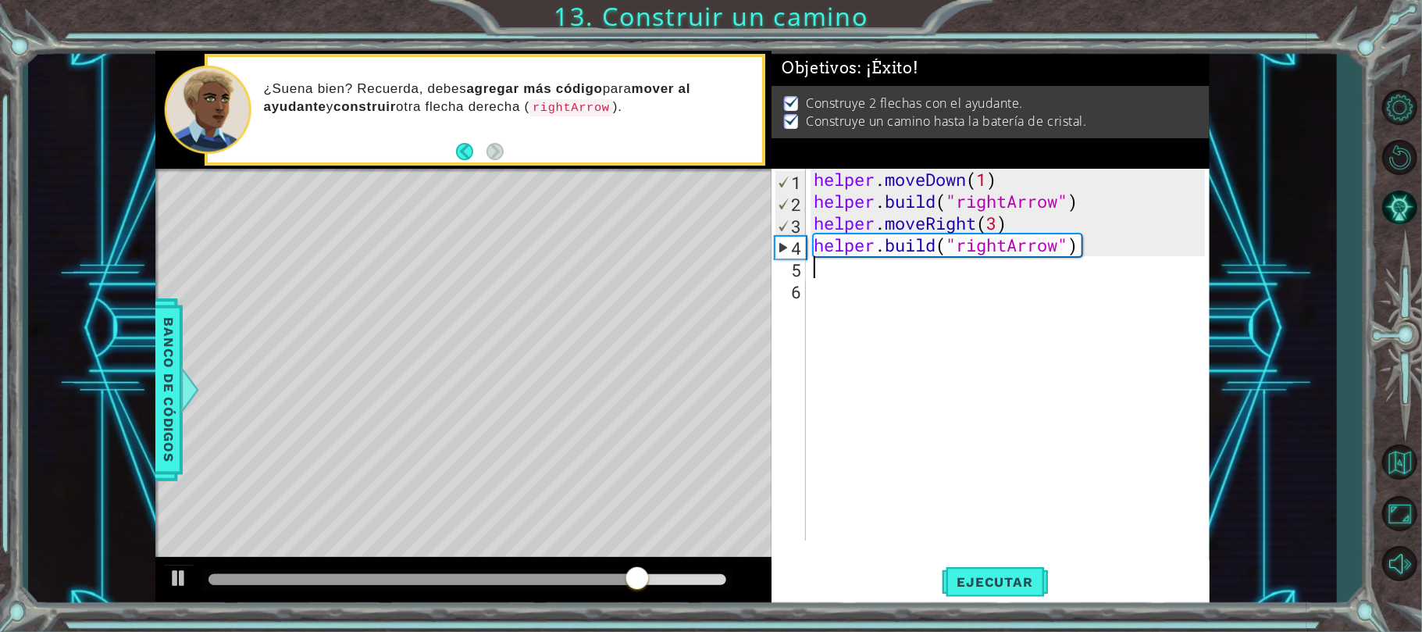
click at [991, 220] on div "helper . moveDown ( 1 ) helper . build ( "rightArrow" ) helper . moveRight ( 3 …" at bounding box center [1011, 376] width 402 height 415
click at [1003, 222] on div "helper . moveDown ( 1 ) helper . build ( "rightArrow" ) helper . moveRight ( 3 …" at bounding box center [1011, 376] width 402 height 415
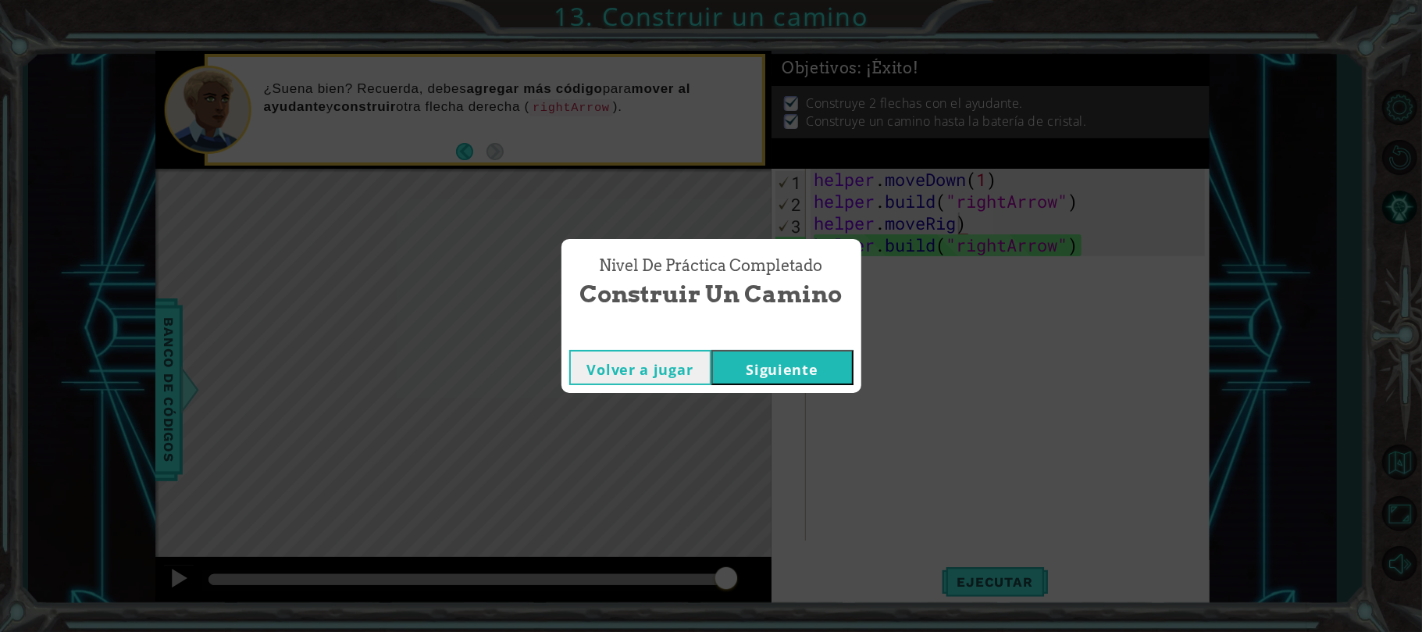
click at [628, 376] on button "Volver a jugar" at bounding box center [640, 367] width 142 height 35
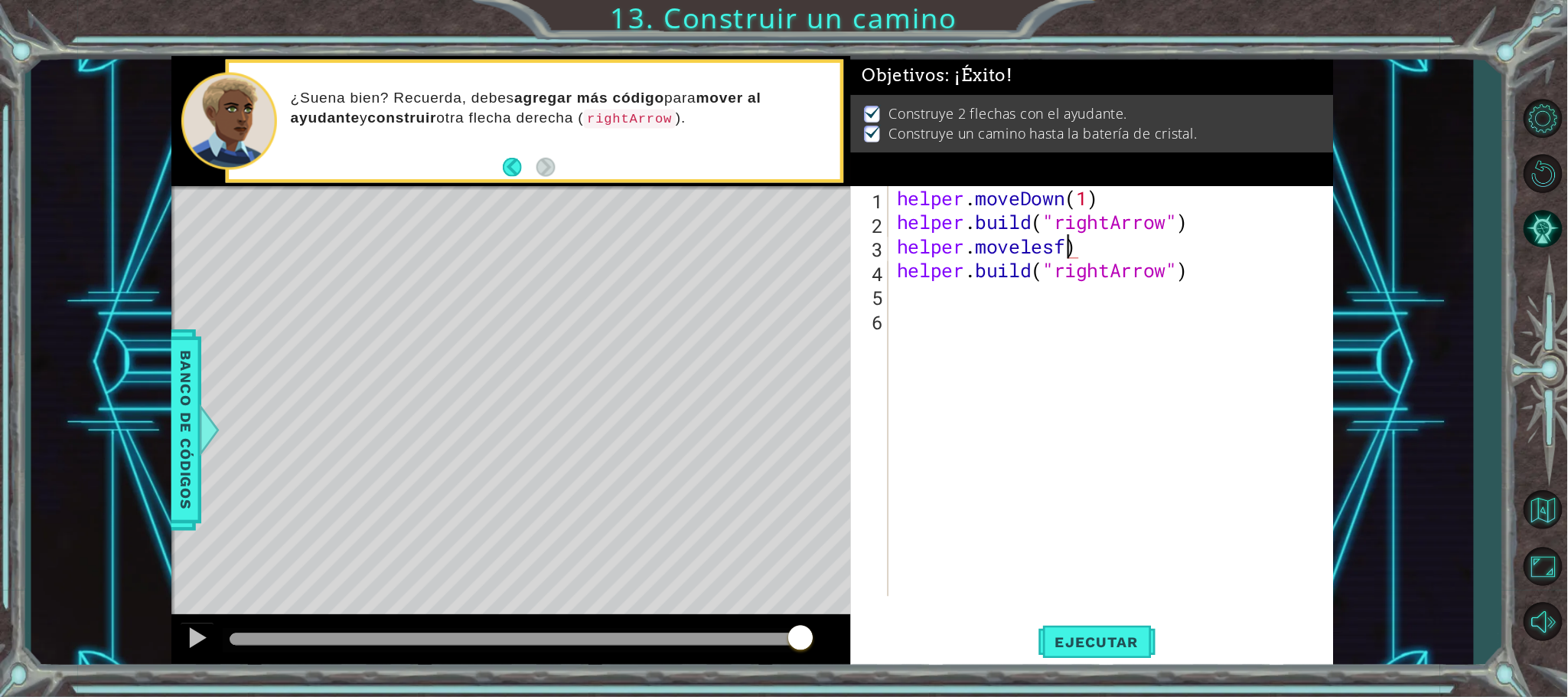
scroll to position [0, 5]
type textarea "helper.moveLeft(1)"
click at [990, 578] on button "Ejecutar" at bounding box center [975, 571] width 105 height 43
